Goal: Navigation & Orientation: Find specific page/section

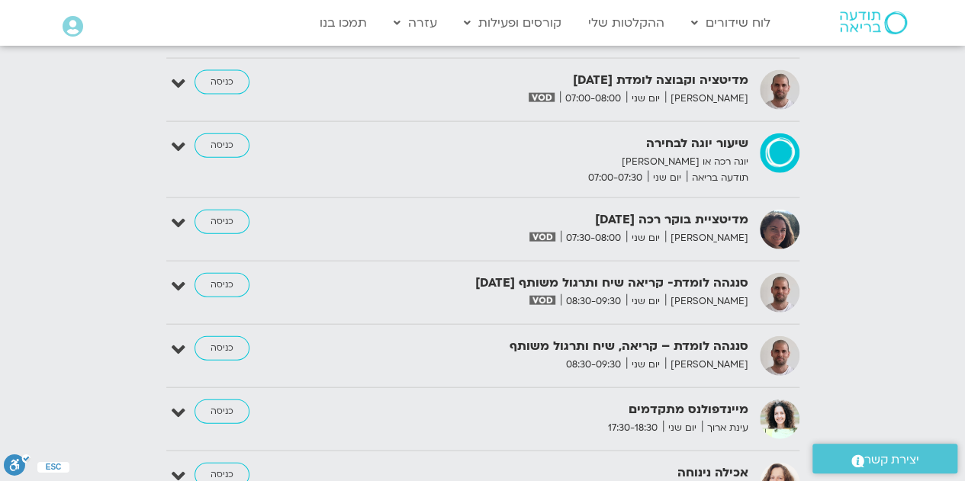
scroll to position [1642, 0]
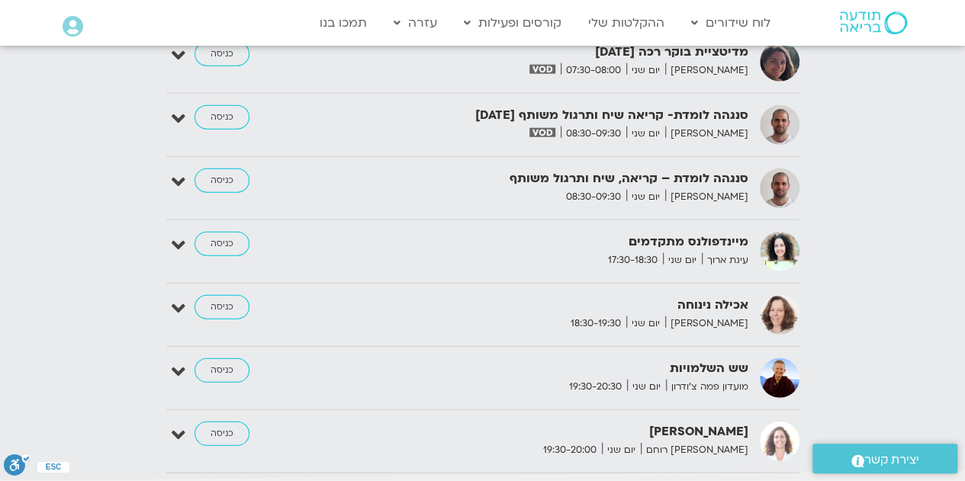
click at [763, 367] on img at bounding box center [780, 379] width 40 height 40
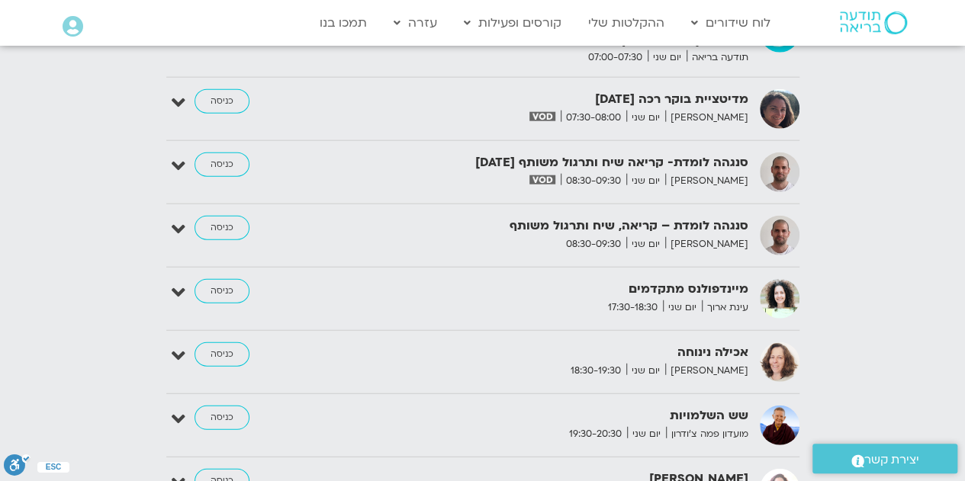
scroll to position [1730, 0]
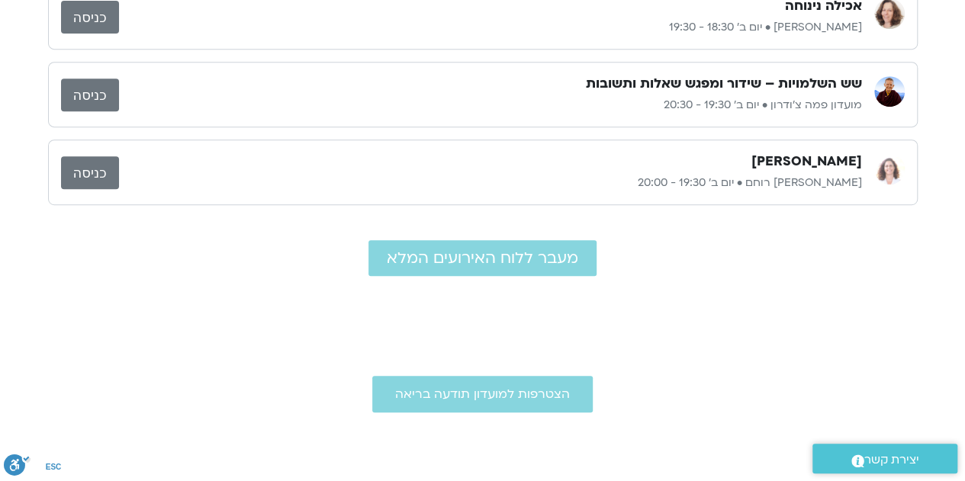
scroll to position [316, 0]
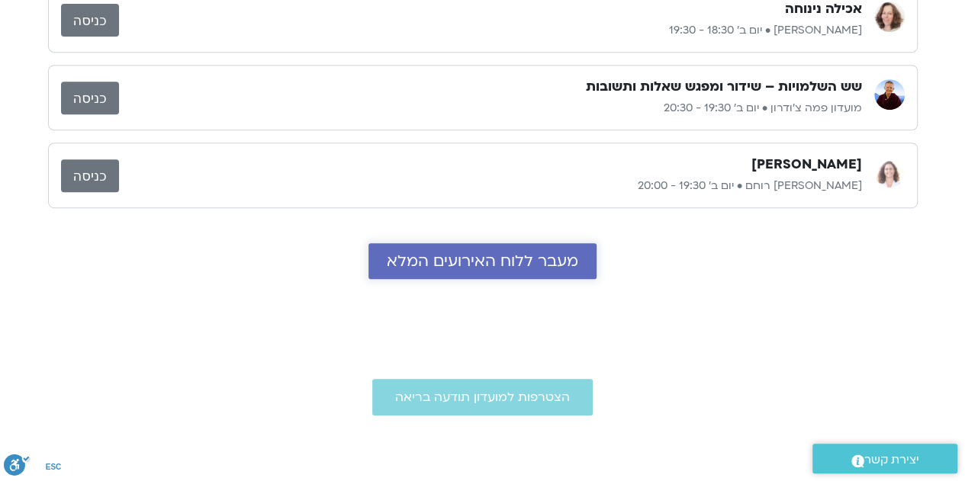
click at [510, 262] on span "מעבר ללוח האירועים המלא" at bounding box center [482, 261] width 191 height 18
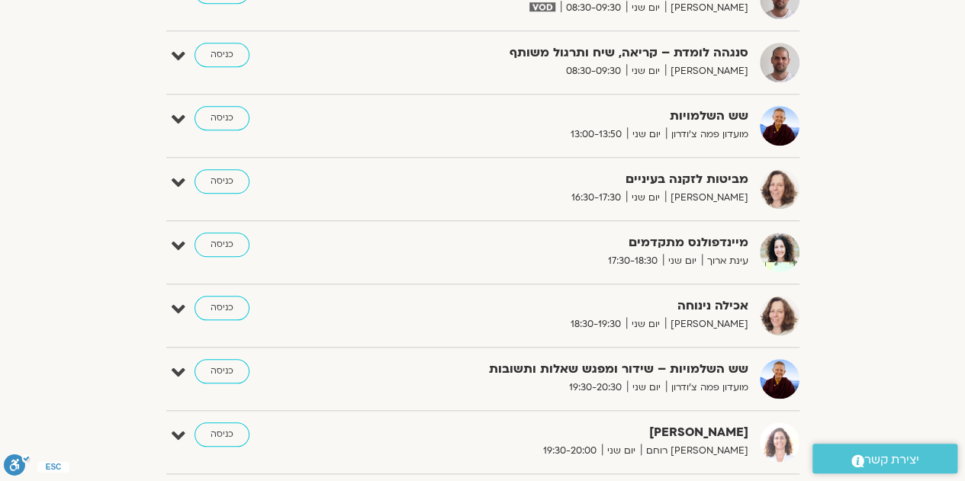
scroll to position [647, 0]
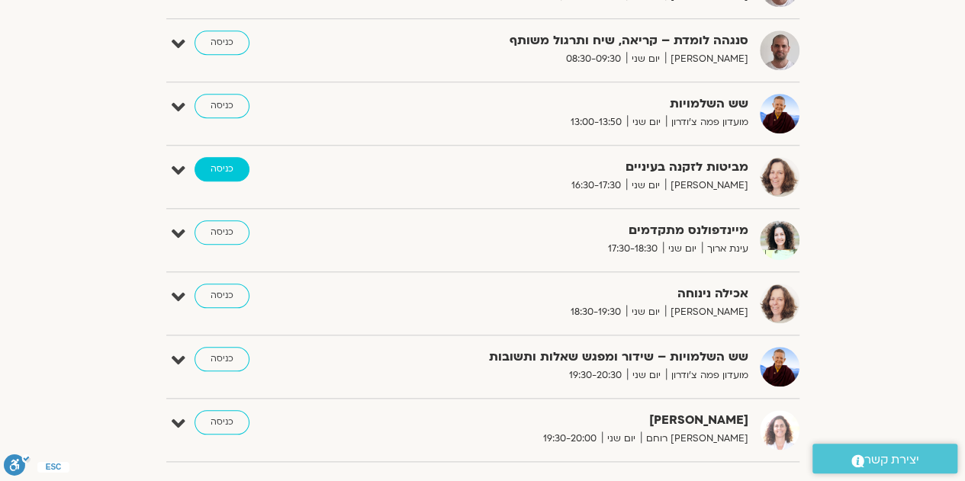
click at [218, 169] on link "כניסה" at bounding box center [222, 169] width 55 height 24
